Goal: Navigation & Orientation: Find specific page/section

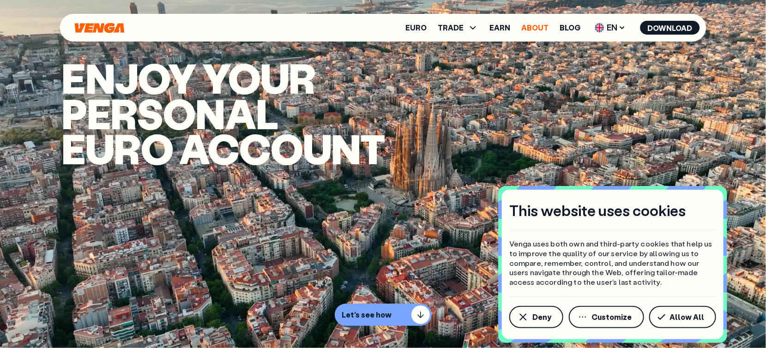
click at [537, 28] on link "About" at bounding box center [535, 27] width 27 height 7
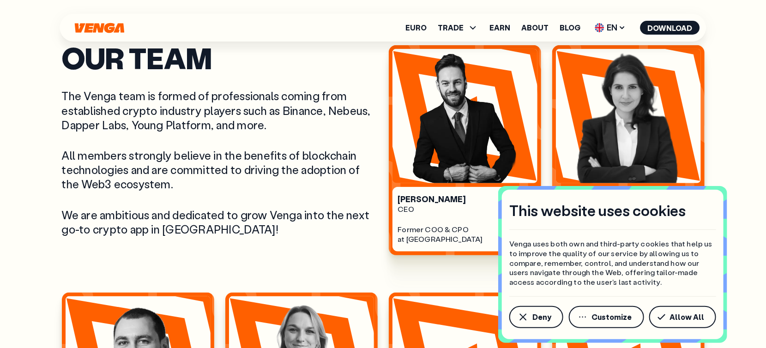
scroll to position [359, 0]
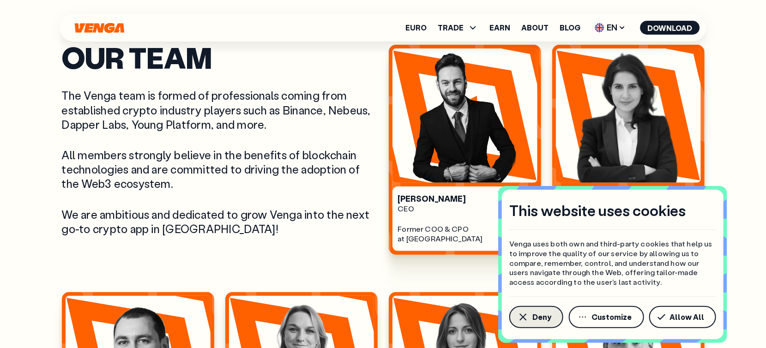
click at [544, 319] on span "Deny" at bounding box center [541, 316] width 19 height 7
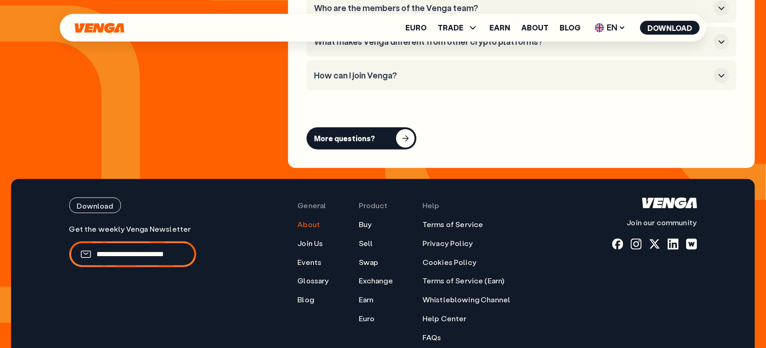
scroll to position [3663, 0]
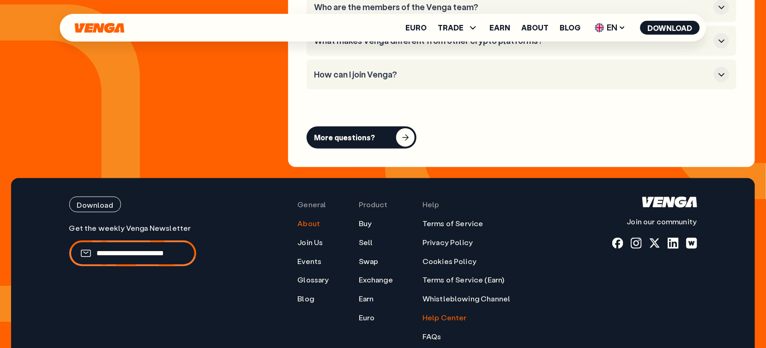
click at [452, 313] on link "Help Center" at bounding box center [444, 318] width 44 height 10
